Goal: Task Accomplishment & Management: Complete application form

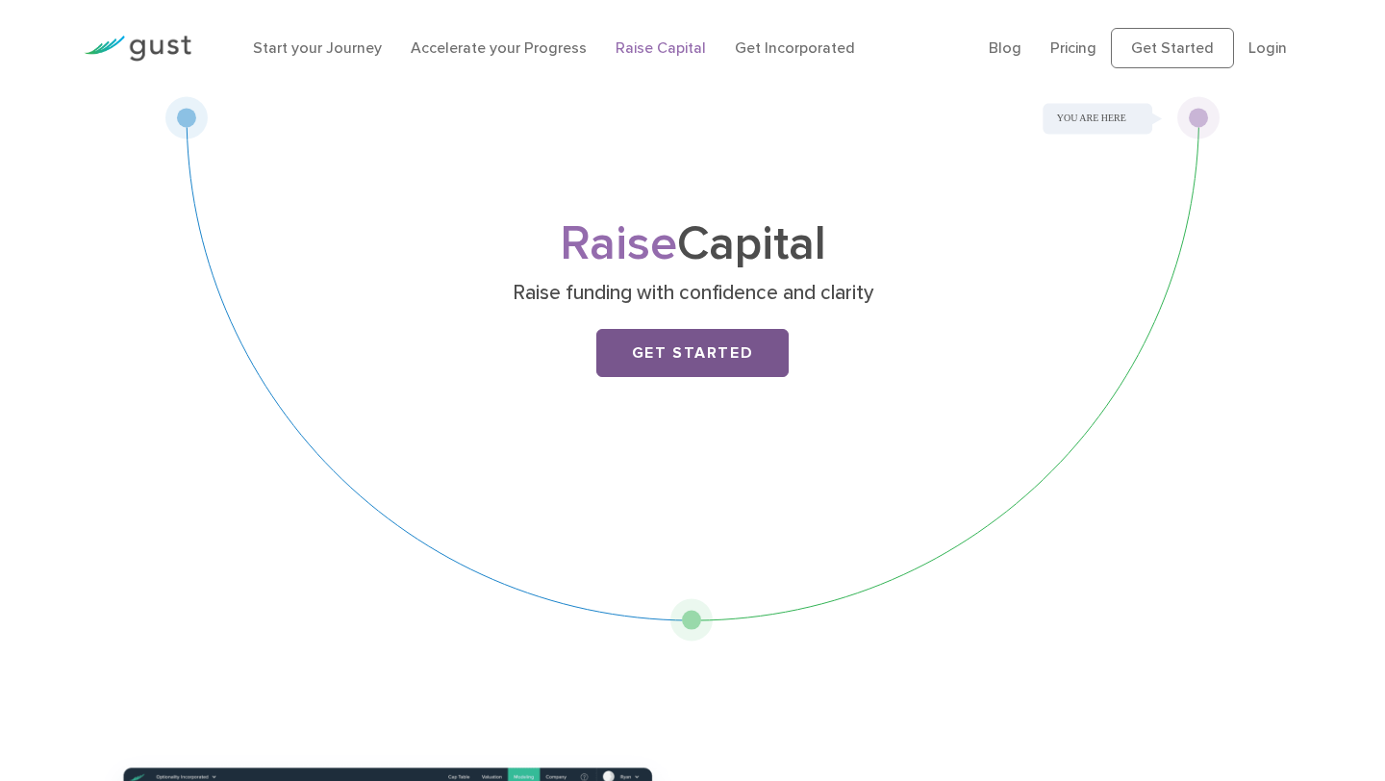
click at [678, 348] on link "Get Started" at bounding box center [692, 353] width 192 height 48
click at [524, 50] on link "Accelerate your Progress" at bounding box center [499, 47] width 176 height 18
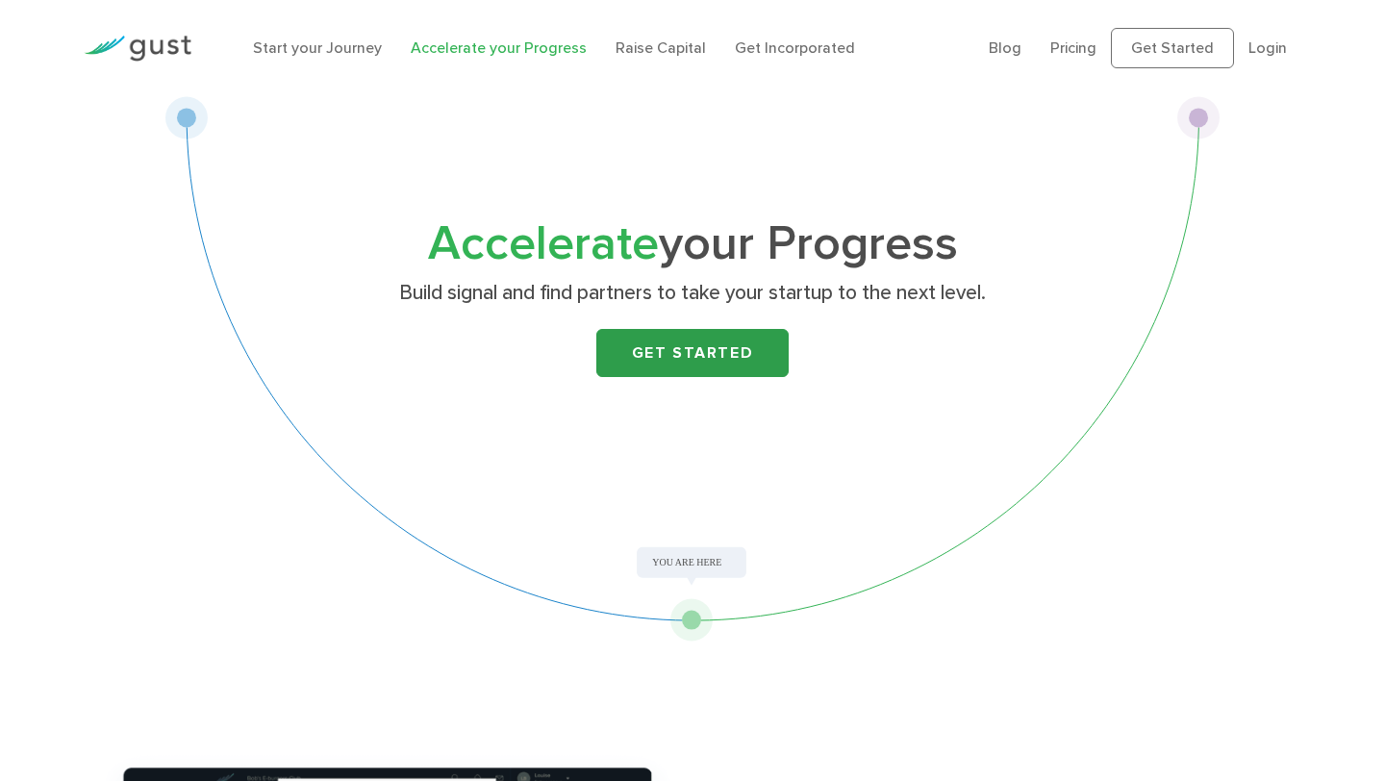
click at [679, 337] on link "Get Started" at bounding box center [692, 353] width 192 height 48
